Goal: Navigation & Orientation: Find specific page/section

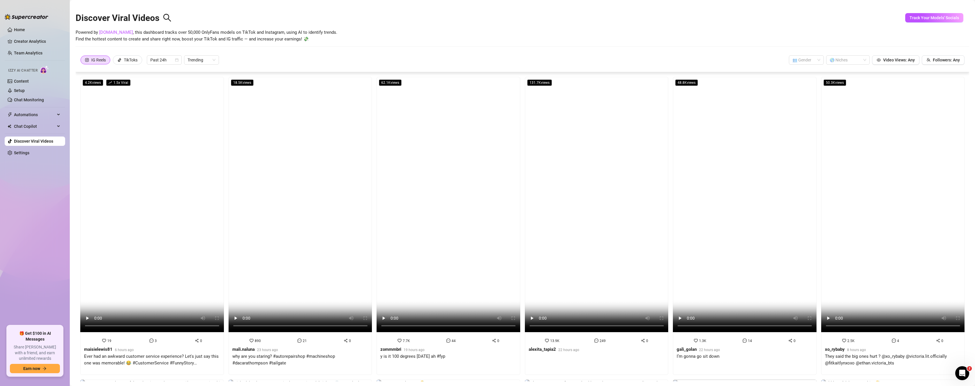
click at [39, 25] on ul "Home Creator Analytics Team Analytics Izzy AI Chatter Content Setup Chat Monito…" at bounding box center [35, 173] width 60 height 300
click at [25, 29] on link "Home" at bounding box center [19, 29] width 11 height 5
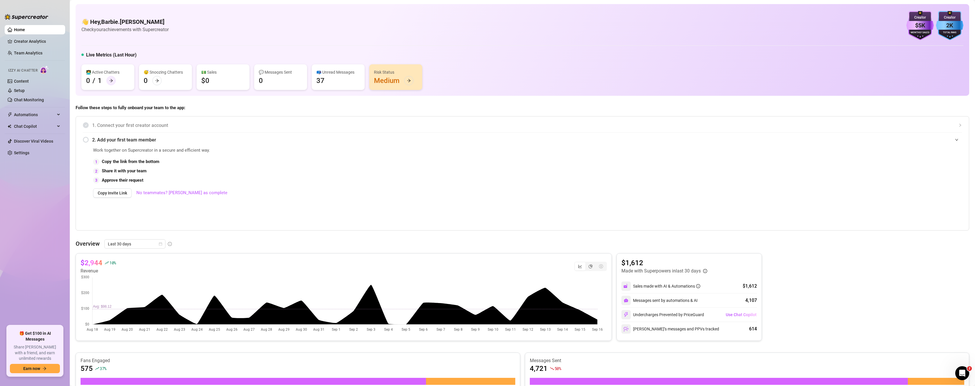
click at [113, 81] on div at bounding box center [110, 80] width 9 height 9
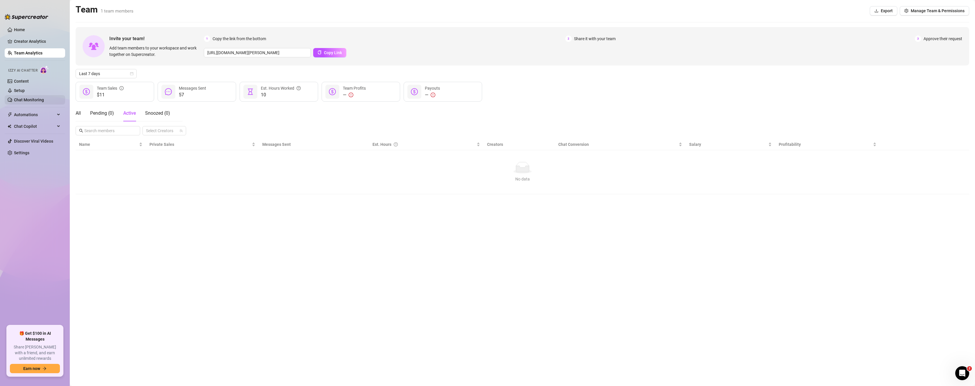
click at [44, 99] on link "Chat Monitoring" at bounding box center [29, 99] width 30 height 5
